Goal: Task Accomplishment & Management: Manage account settings

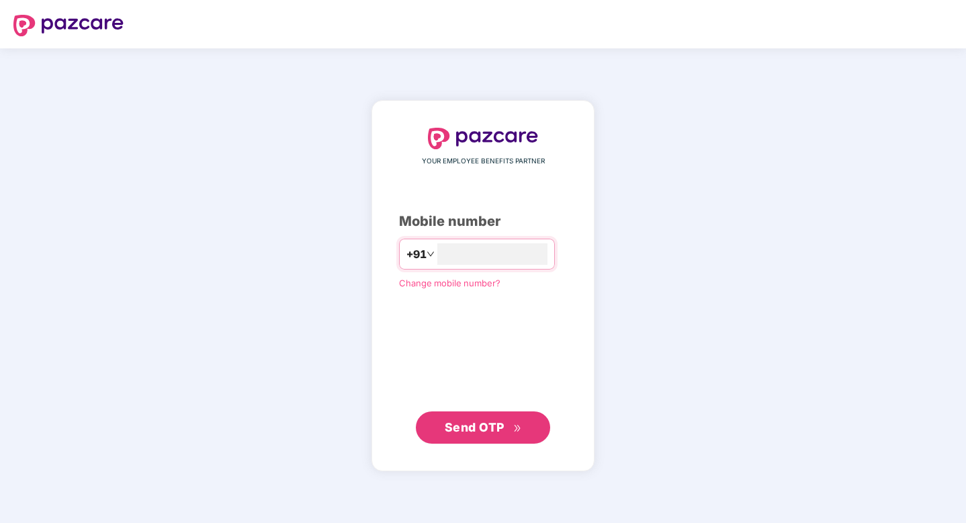
type input "**********"
click at [466, 429] on span "Send OTP" at bounding box center [475, 427] width 60 height 14
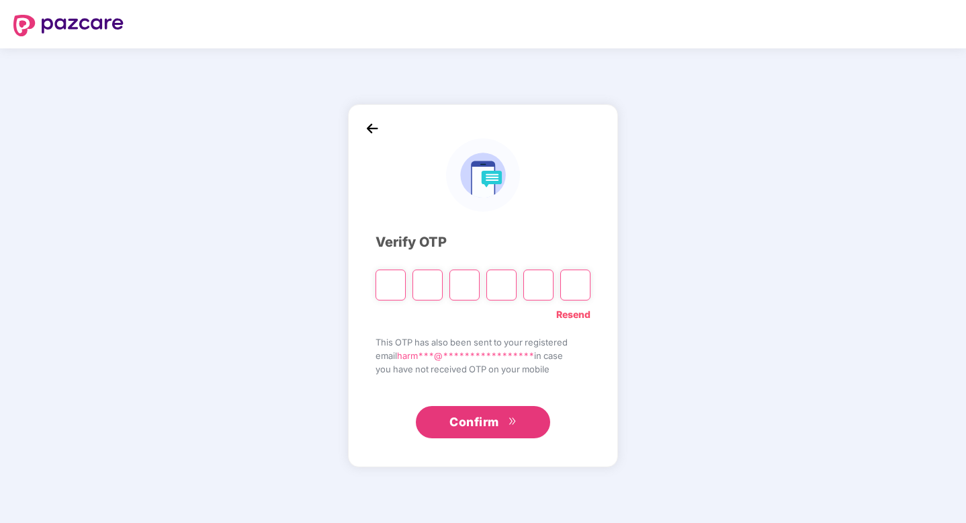
paste input "*"
type input "*"
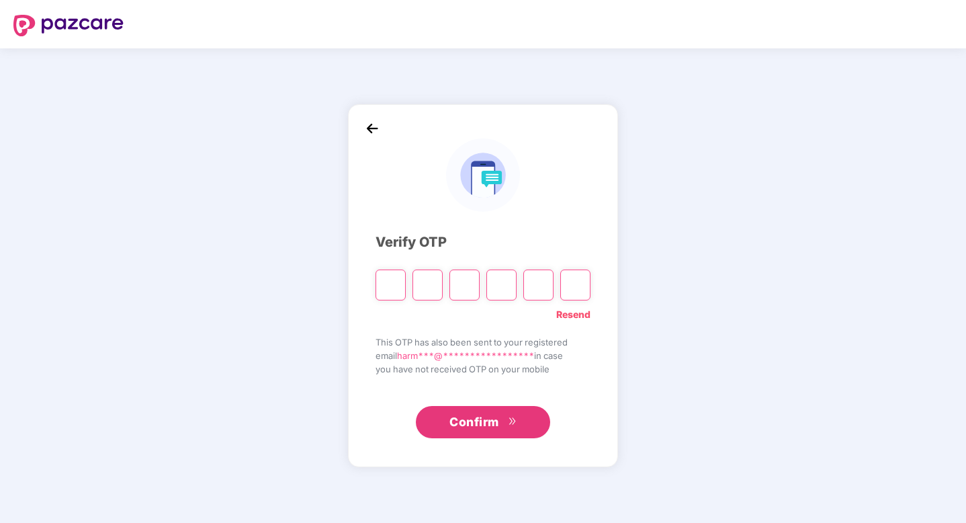
type input "*"
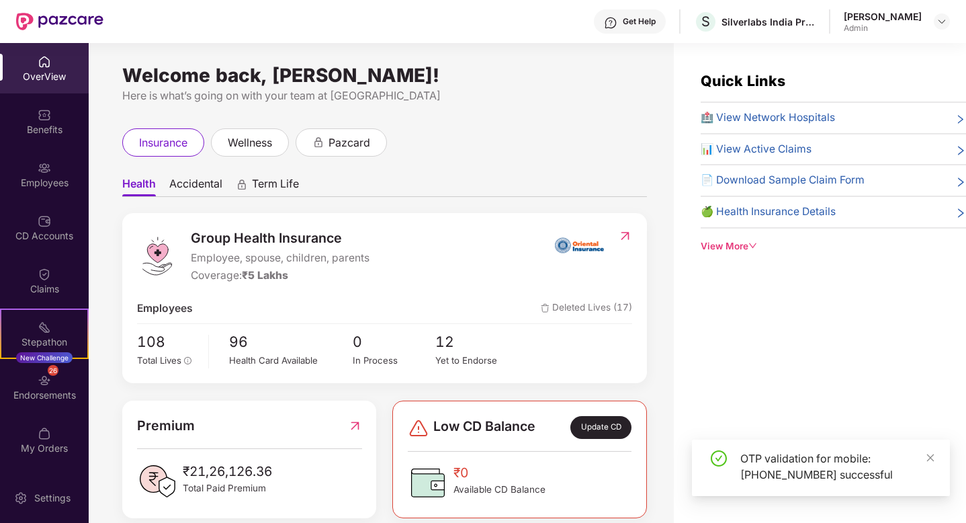
click at [59, 173] on div "Employees" at bounding box center [44, 174] width 89 height 50
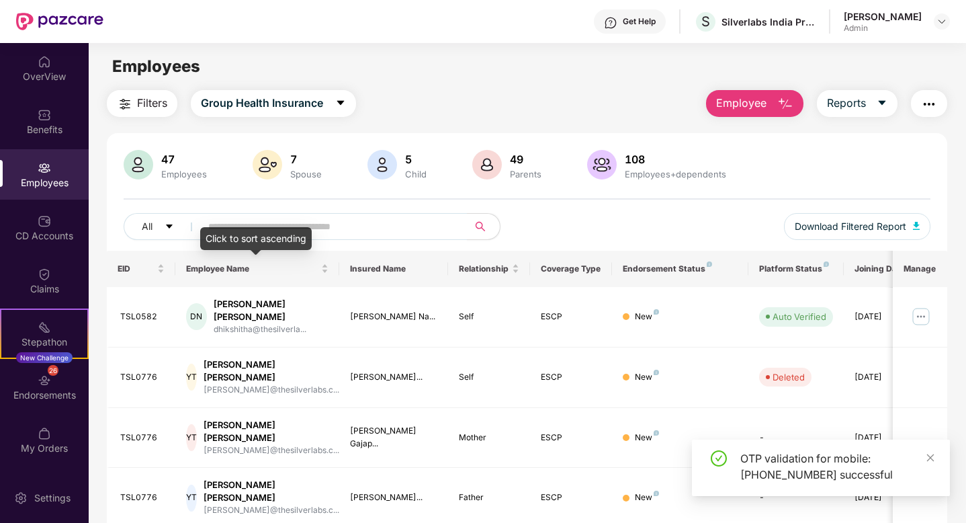
click at [289, 230] on div "Click to sort ascending" at bounding box center [255, 238] width 111 height 23
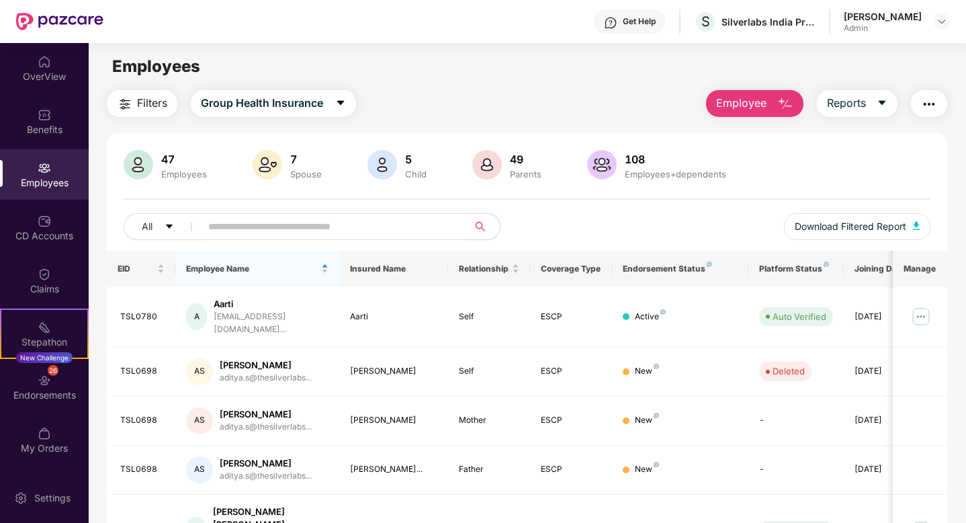
click at [352, 225] on input "text" at bounding box center [328, 226] width 241 height 20
type input "*"
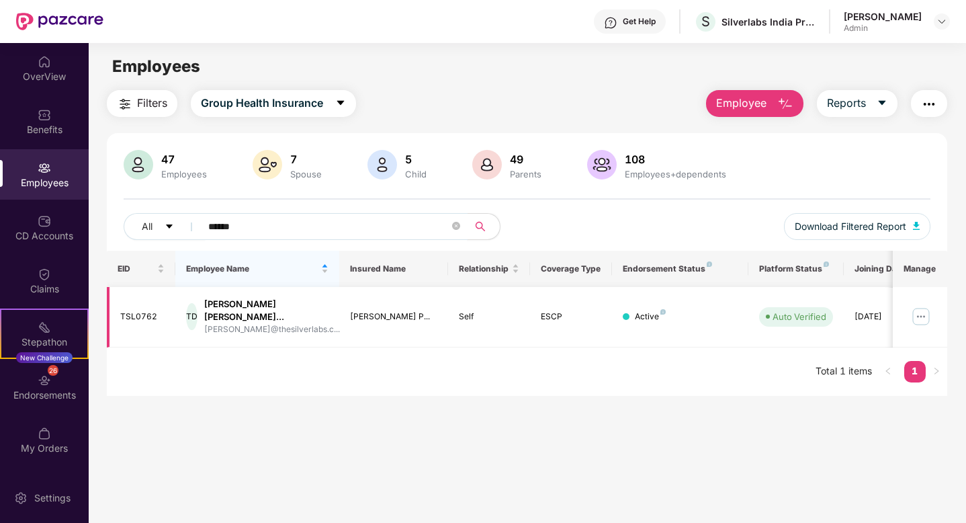
type input "******"
click at [928, 308] on img at bounding box center [920, 316] width 21 height 21
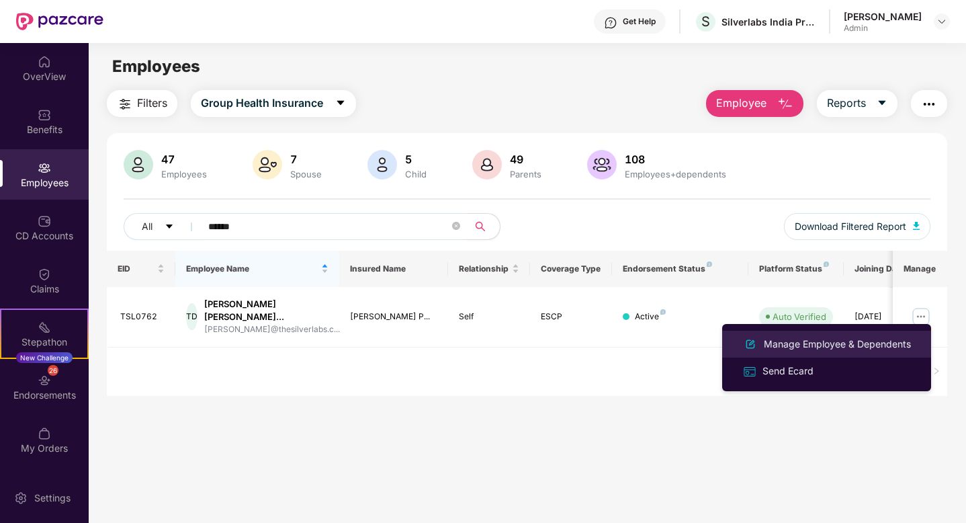
click at [820, 347] on div "Manage Employee & Dependents" at bounding box center [837, 343] width 152 height 15
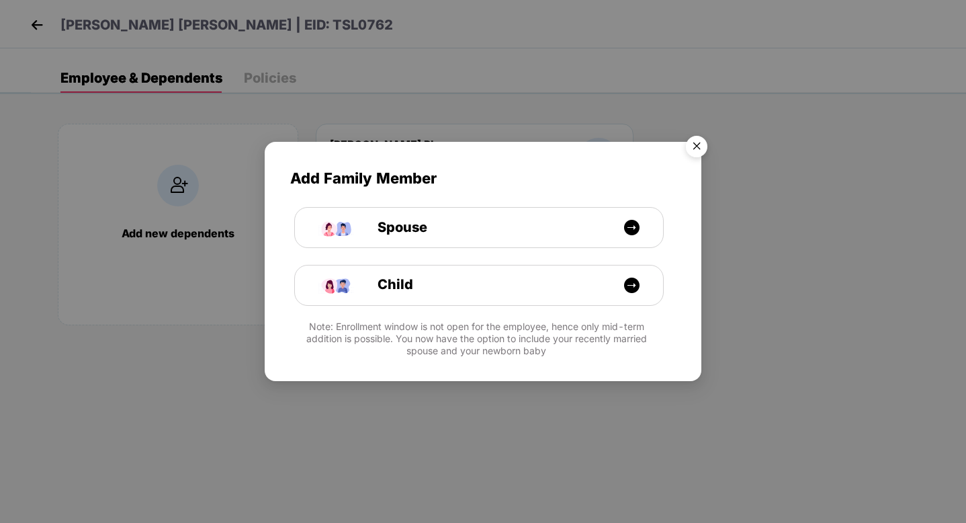
click at [701, 152] on img "Close" at bounding box center [697, 149] width 38 height 38
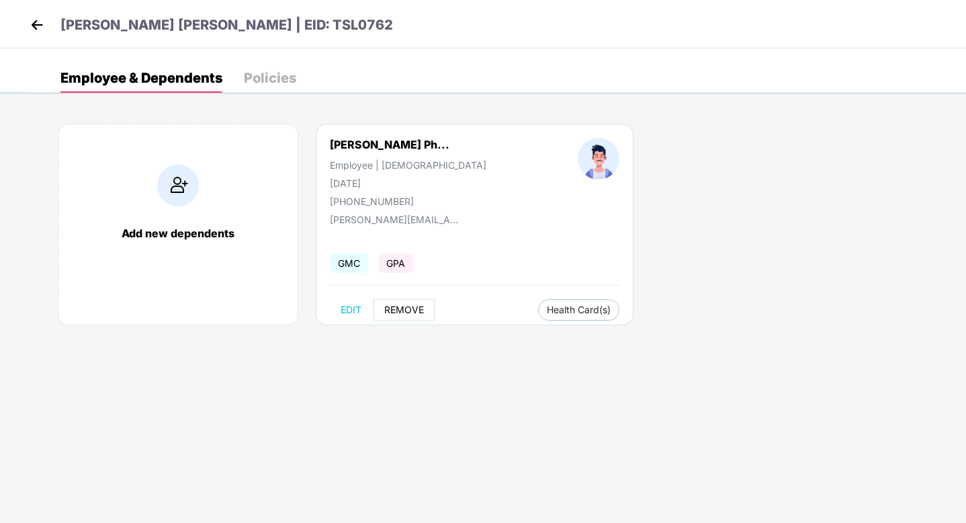
click at [409, 306] on span "REMOVE" at bounding box center [404, 309] width 40 height 11
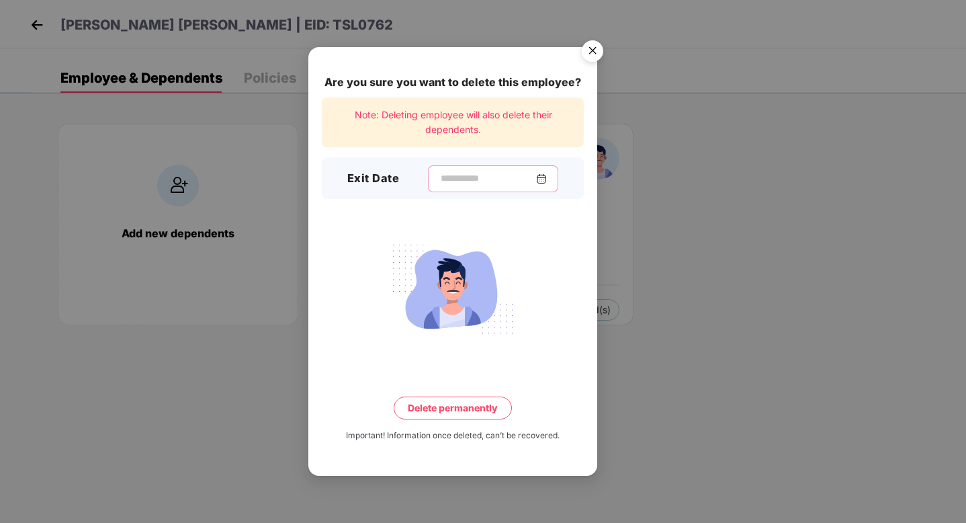
click at [495, 174] on input at bounding box center [487, 178] width 97 height 14
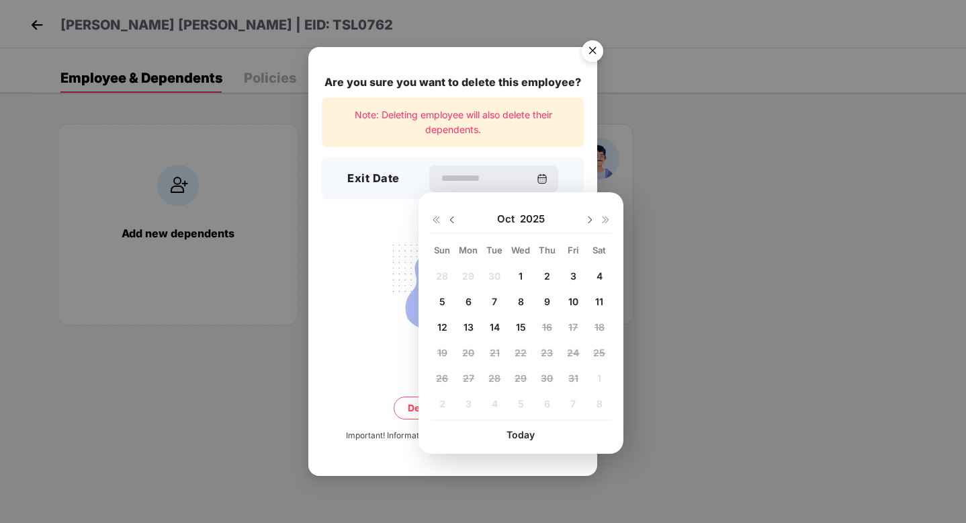
click at [517, 324] on span "15" at bounding box center [521, 326] width 10 height 11
type input "**********"
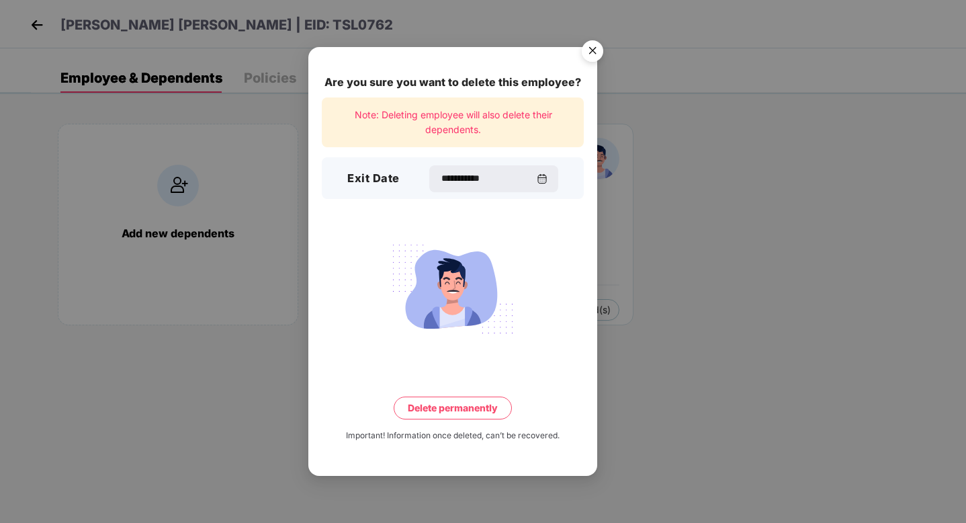
click at [438, 407] on button "Delete permanently" at bounding box center [453, 407] width 118 height 23
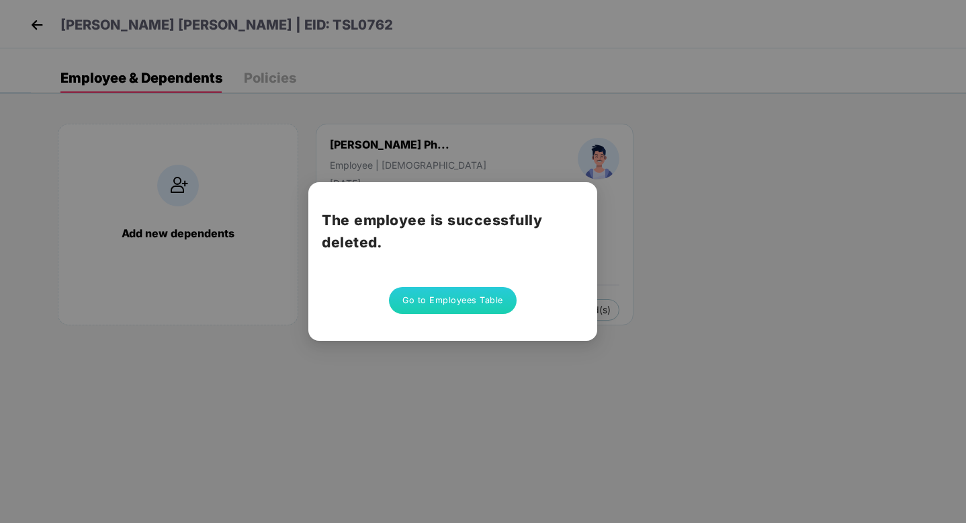
click at [467, 302] on button "Go to Employees Table" at bounding box center [453, 300] width 128 height 27
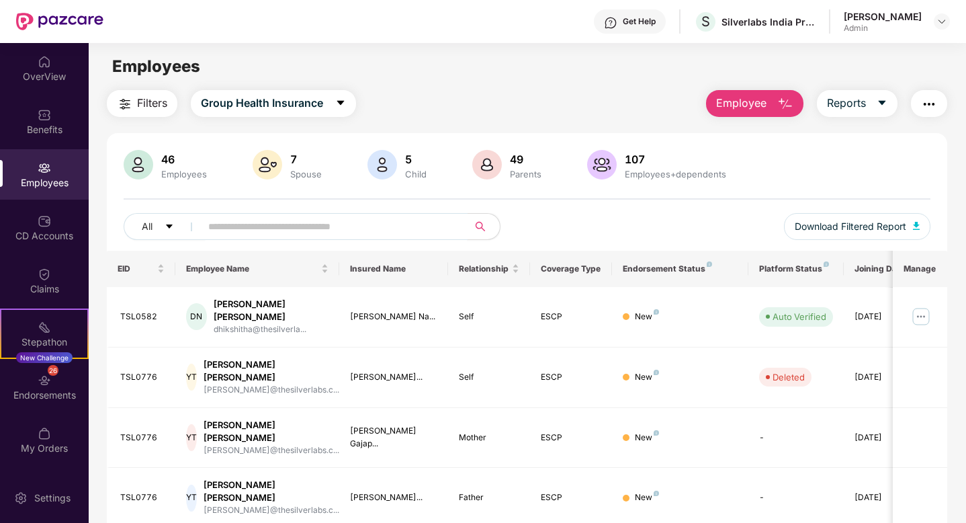
click at [270, 235] on input "text" at bounding box center [328, 226] width 241 height 20
type input "*"
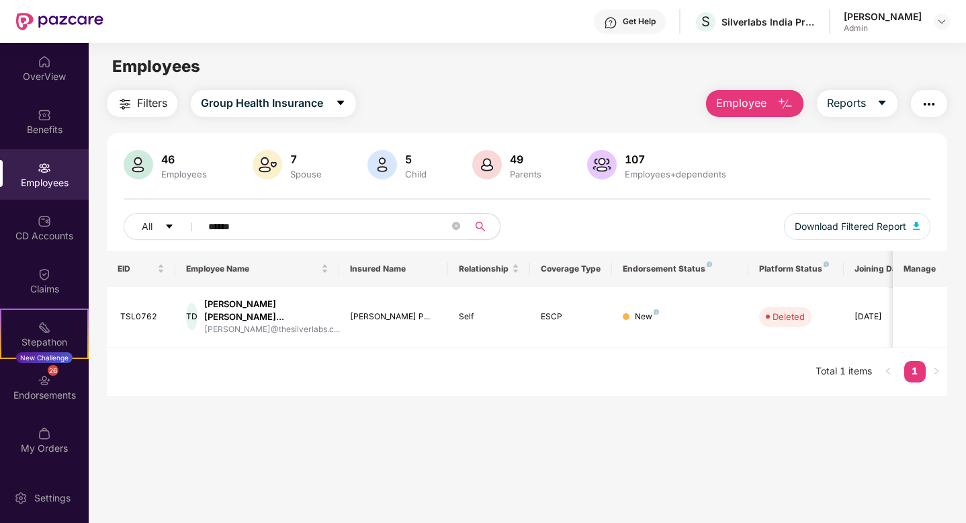
type input "******"
